Goal: Information Seeking & Learning: Learn about a topic

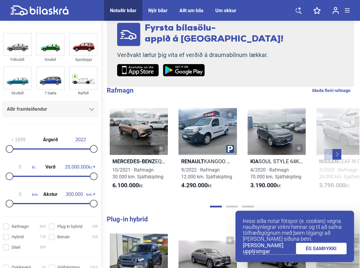
scroll to position [139, 0]
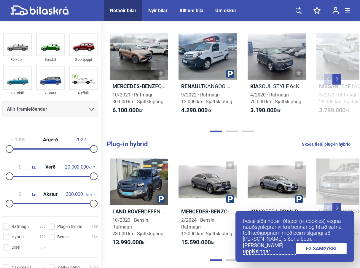
click at [323, 248] on link "ÉG SAMÞYKKI" at bounding box center [321, 249] width 51 height 12
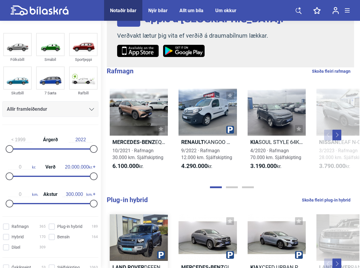
scroll to position [69, 0]
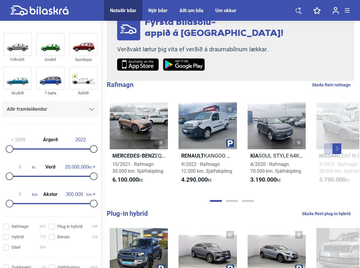
drag, startPoint x: 93, startPoint y: 151, endPoint x: 101, endPoint y: 153, distance: 8.4
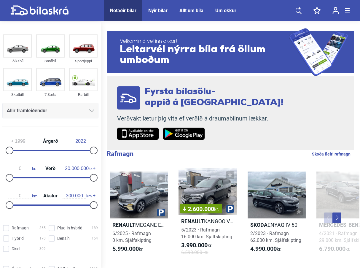
click at [299, 9] on icon at bounding box center [299, 10] width 6 height 7
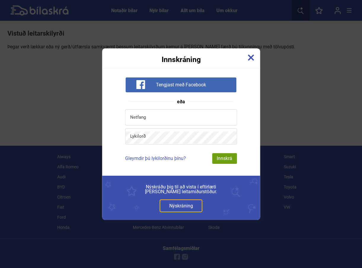
click at [250, 55] on img at bounding box center [251, 57] width 7 height 7
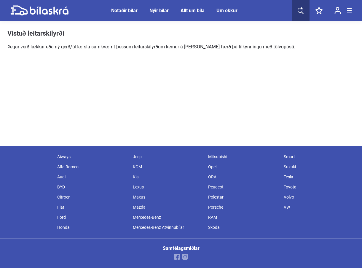
click at [32, 8] on icon at bounding box center [39, 10] width 58 height 10
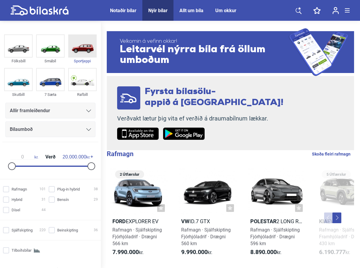
click at [78, 51] on img at bounding box center [82, 46] width 27 height 22
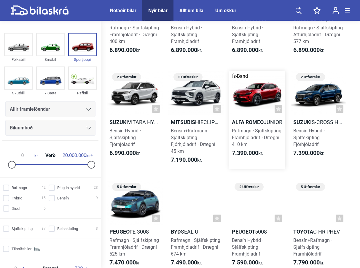
scroll to position [623, 0]
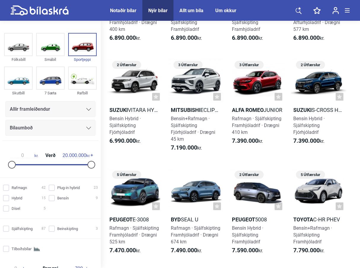
click at [88, 111] on div at bounding box center [88, 109] width 5 height 5
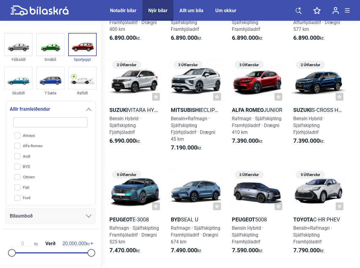
click at [47, 124] on input "search" at bounding box center [50, 122] width 74 height 10
type input "j"
checkbox input "false"
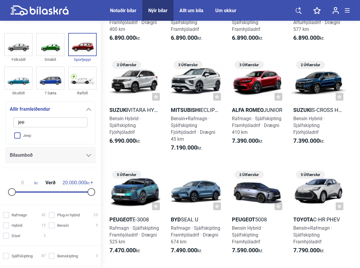
type input "jee"
click at [20, 134] on input "Jeep" at bounding box center [46, 136] width 75 height 10
checkbox input "true"
checkbox input "false"
